Goal: Transaction & Acquisition: Book appointment/travel/reservation

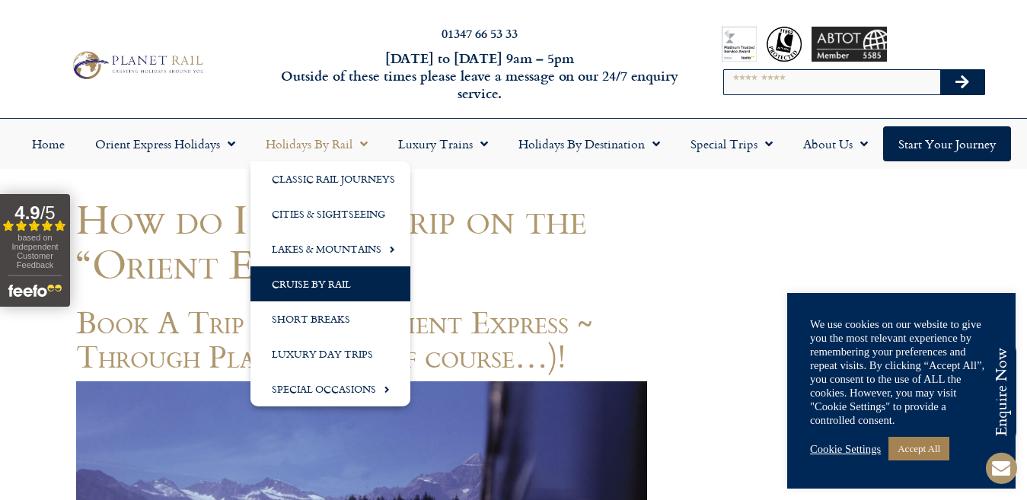
click at [307, 279] on link "Cruise by Rail" at bounding box center [330, 283] width 160 height 35
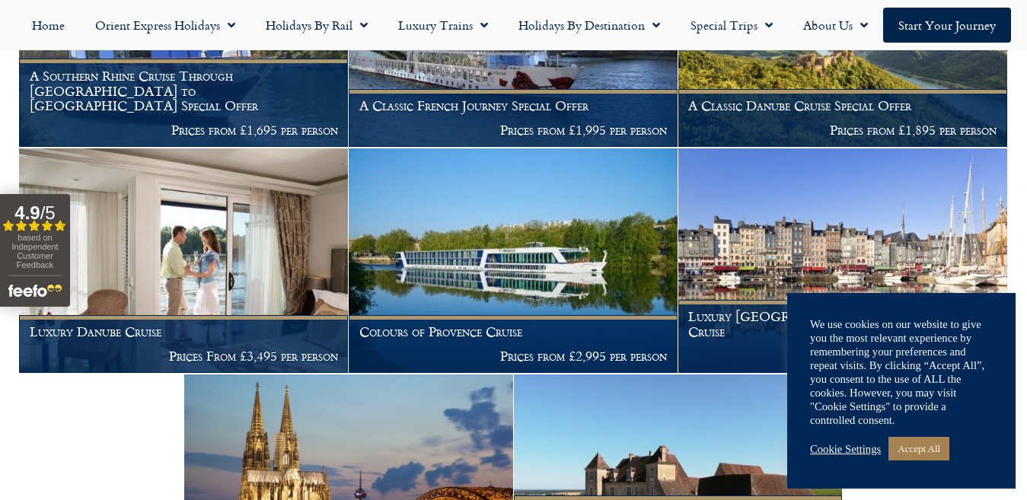
scroll to position [491, 0]
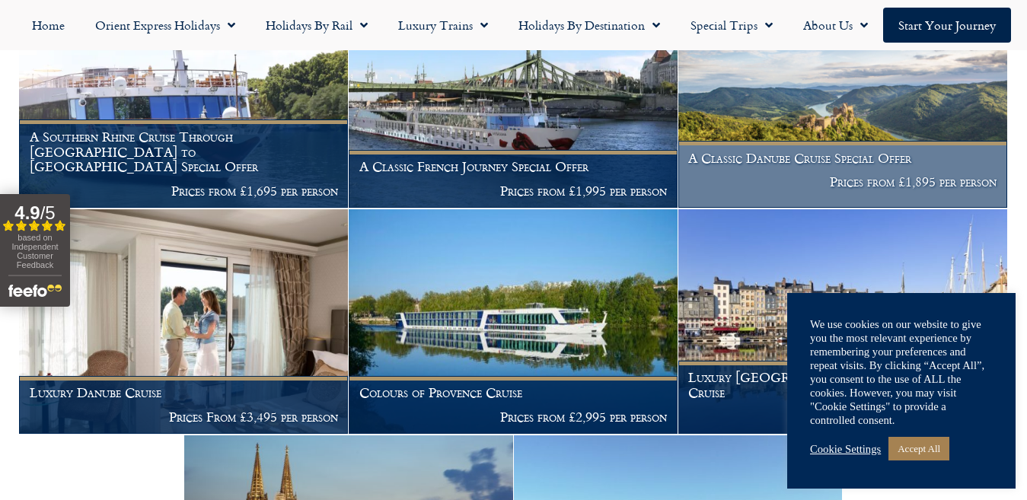
click at [845, 176] on p "Prices from £1,895 per person" at bounding box center [842, 181] width 308 height 15
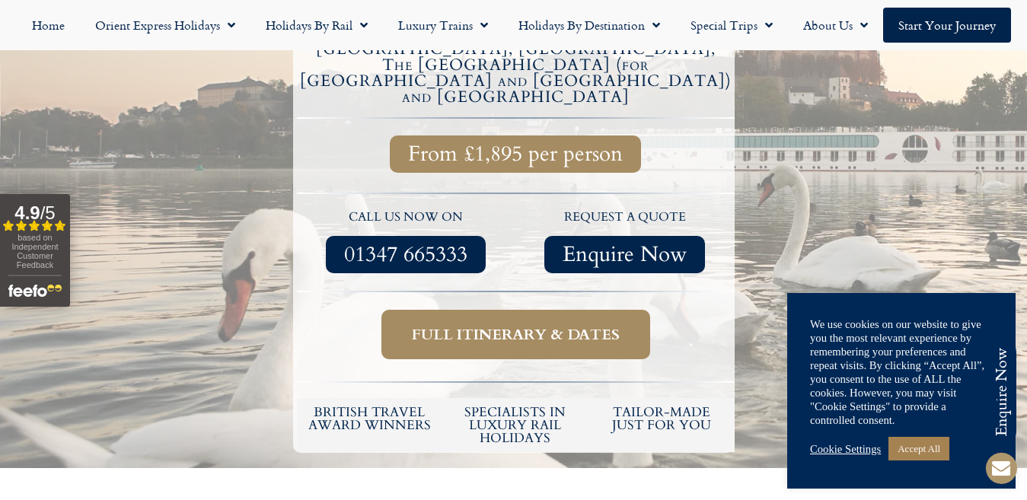
scroll to position [575, 0]
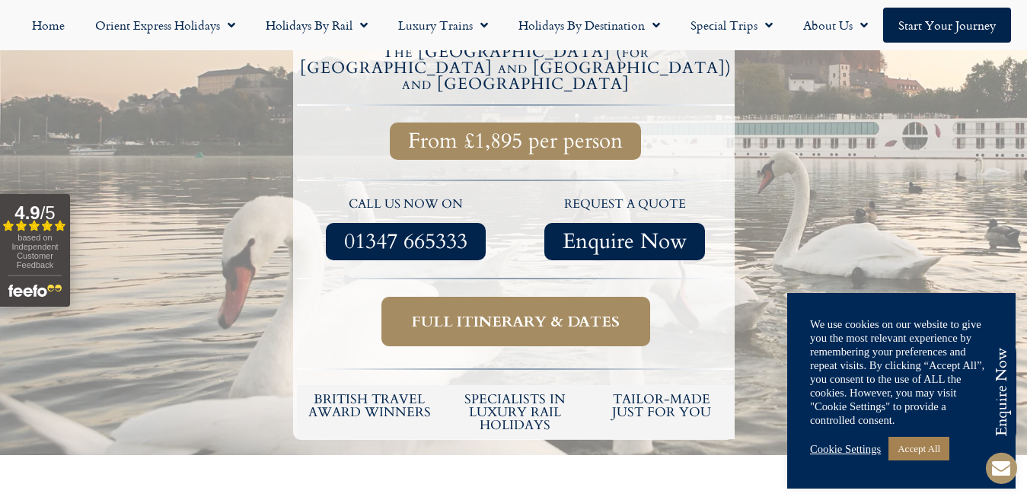
click at [576, 312] on span "Full itinerary & dates" at bounding box center [516, 321] width 208 height 19
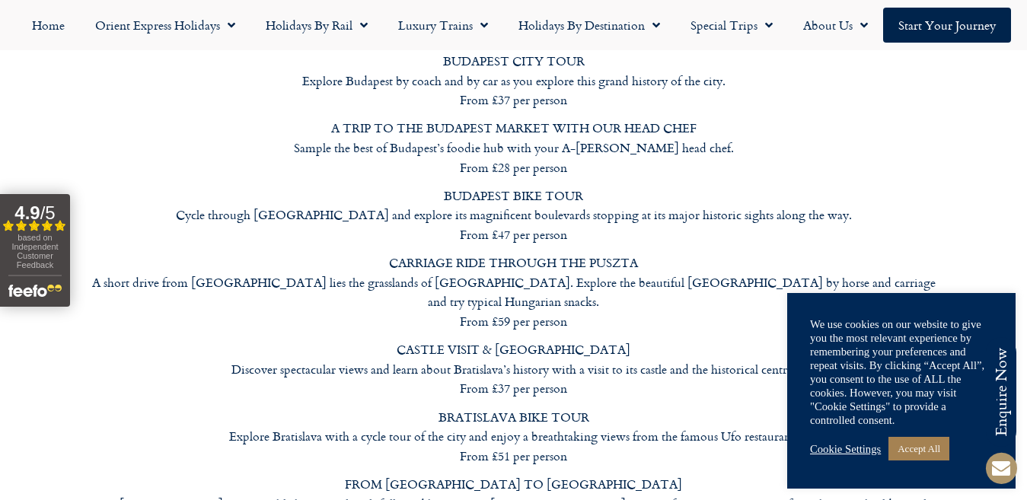
scroll to position [7709, 0]
